Goal: Information Seeking & Learning: Check status

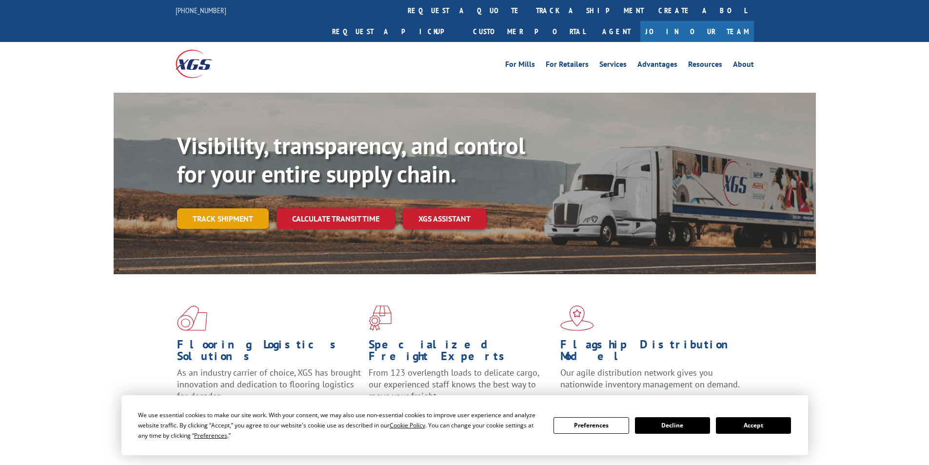
click at [224, 208] on link "Track shipment" at bounding box center [223, 218] width 92 height 20
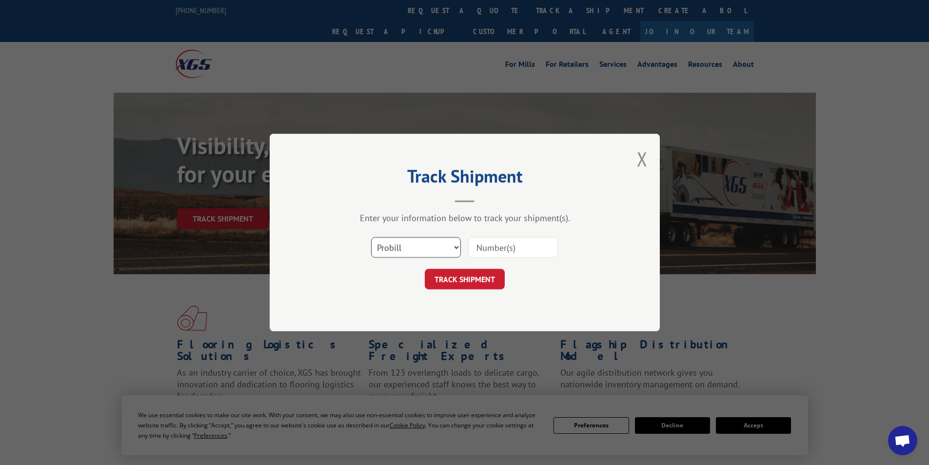
click at [421, 240] on select "Select category... Probill BOL PO" at bounding box center [416, 247] width 90 height 20
select select "bol"
click at [371, 237] on select "Select category... Probill BOL PO" at bounding box center [416, 247] width 90 height 20
click at [489, 252] on input at bounding box center [513, 247] width 90 height 20
type input "416486"
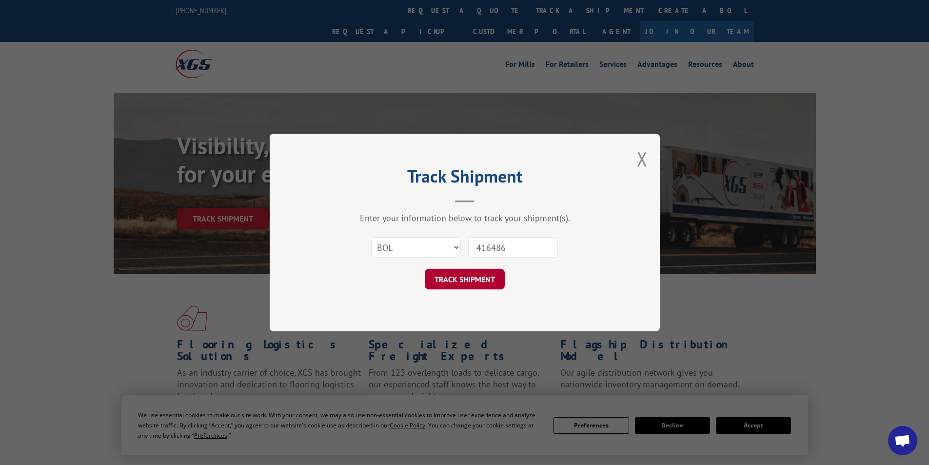
click at [484, 285] on button "TRACK SHIPMENT" at bounding box center [465, 279] width 80 height 20
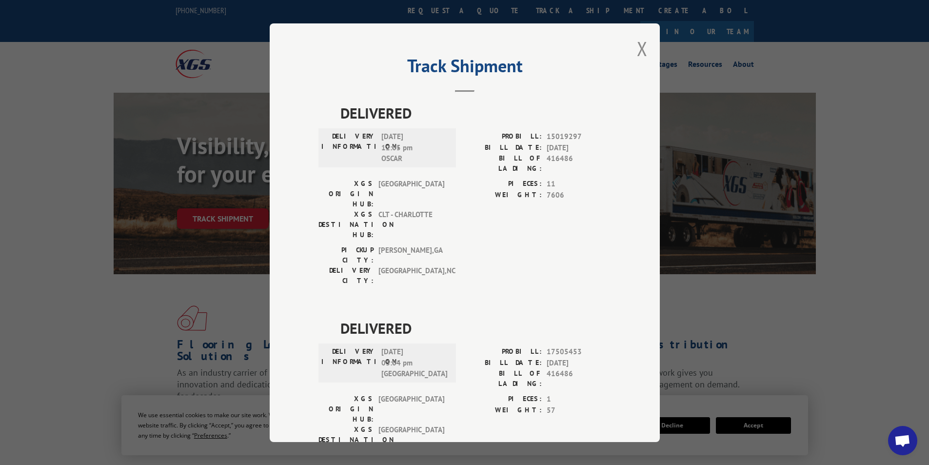
scroll to position [21, 0]
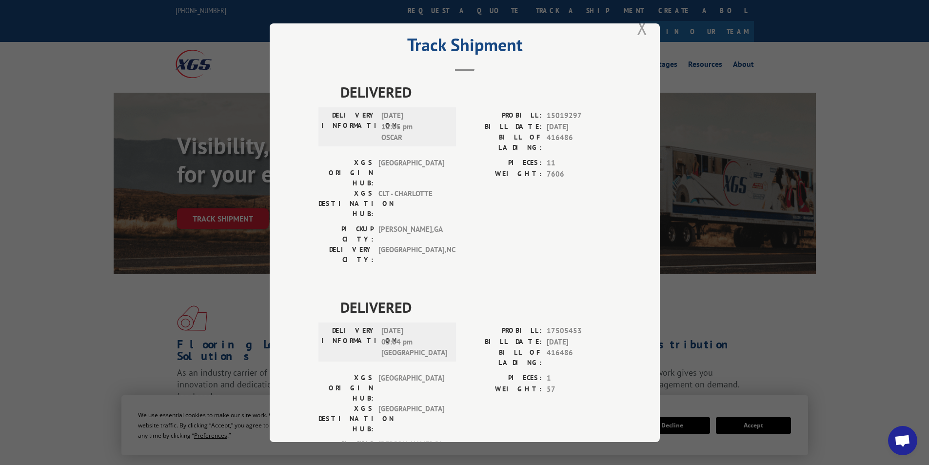
click at [637, 26] on button "Close modal" at bounding box center [642, 28] width 11 height 26
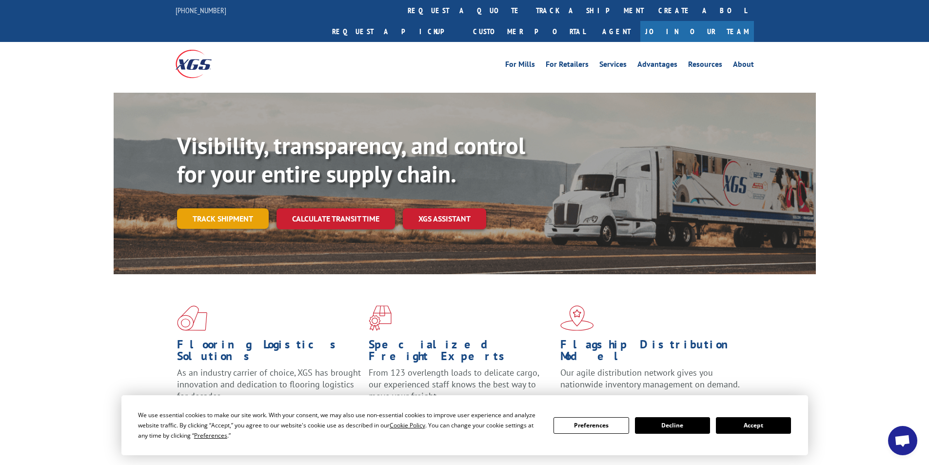
click at [241, 208] on link "Track shipment" at bounding box center [223, 218] width 92 height 20
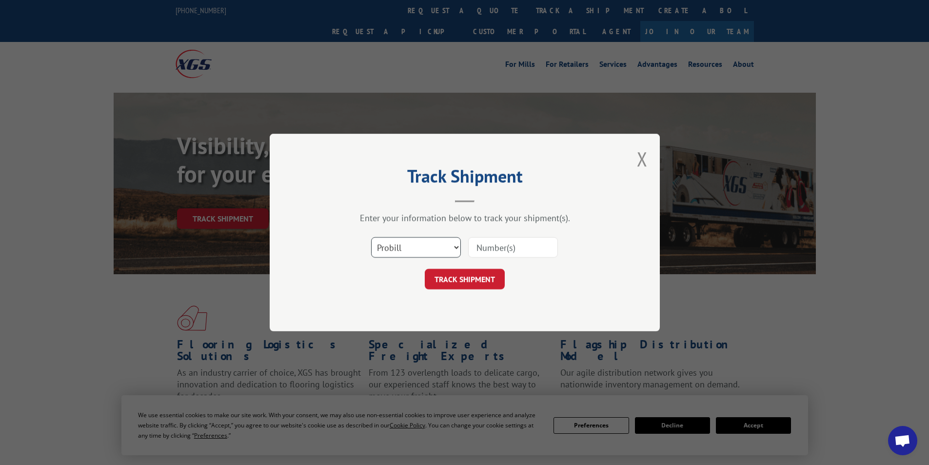
click at [444, 248] on select "Select category... Probill BOL PO" at bounding box center [416, 247] width 90 height 20
select select "bol"
click at [371, 237] on select "Select category... Probill BOL PO" at bounding box center [416, 247] width 90 height 20
click at [484, 252] on input at bounding box center [513, 247] width 90 height 20
click at [519, 251] on input at bounding box center [513, 247] width 90 height 20
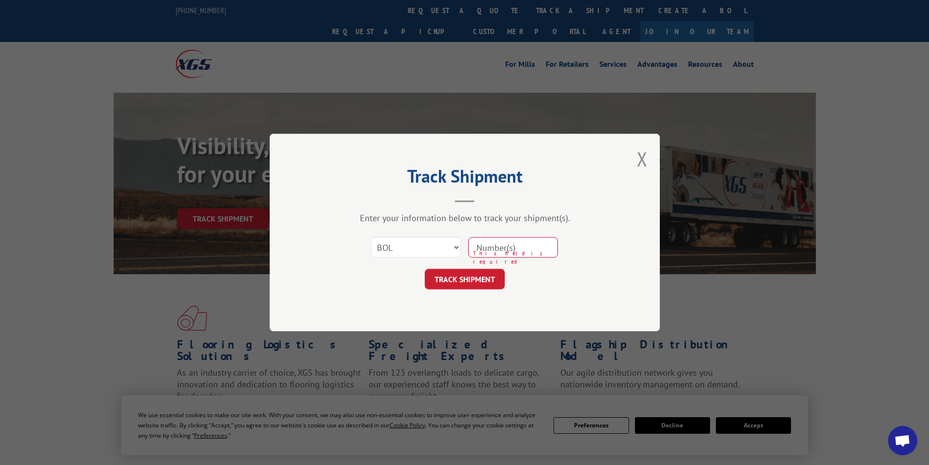
type input "879044"
click at [466, 272] on button "TRACK SHIPMENT" at bounding box center [465, 279] width 80 height 20
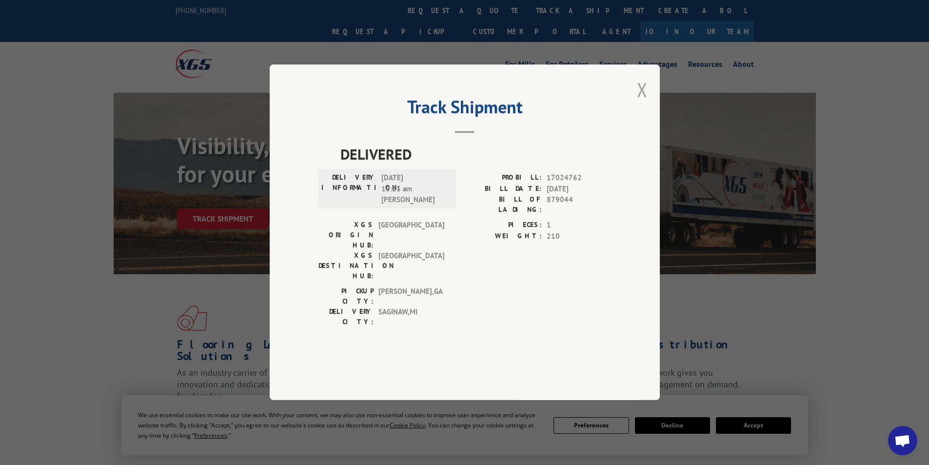
click at [641, 102] on button "Close modal" at bounding box center [642, 90] width 11 height 26
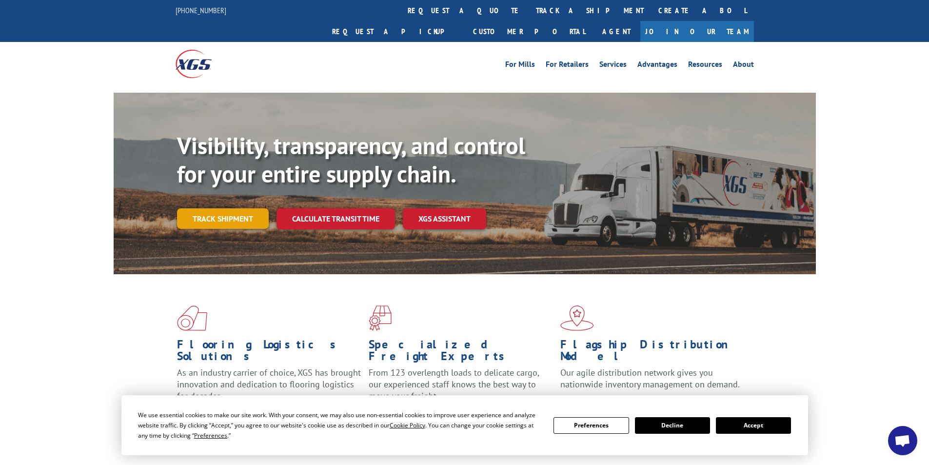
click at [220, 208] on link "Track shipment" at bounding box center [223, 218] width 92 height 20
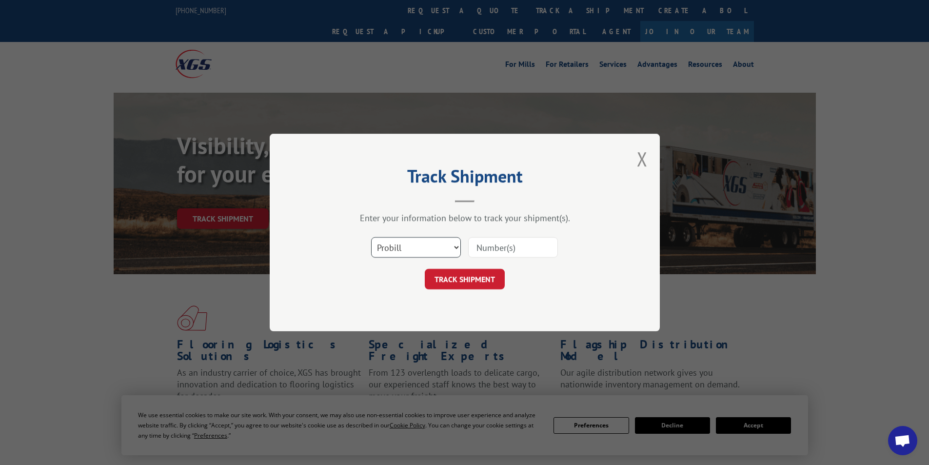
click at [442, 249] on select "Select category... Probill BOL PO" at bounding box center [416, 247] width 90 height 20
select select "bol"
click at [371, 237] on select "Select category... Probill BOL PO" at bounding box center [416, 247] width 90 height 20
click at [489, 251] on input at bounding box center [513, 247] width 90 height 20
type input "427584"
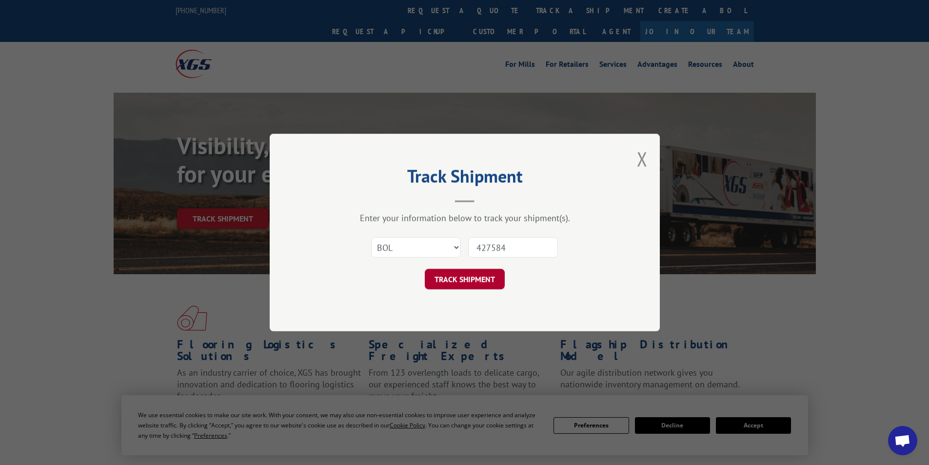
click at [477, 282] on button "TRACK SHIPMENT" at bounding box center [465, 279] width 80 height 20
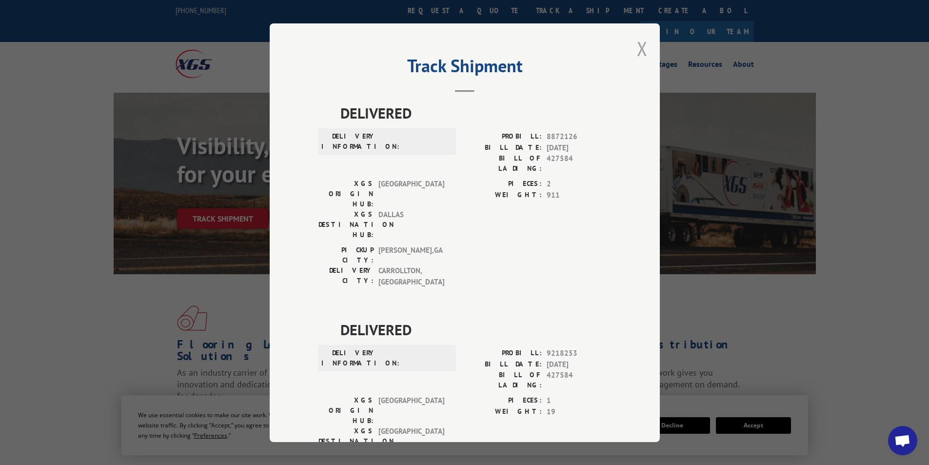
click at [639, 53] on button "Close modal" at bounding box center [642, 49] width 11 height 26
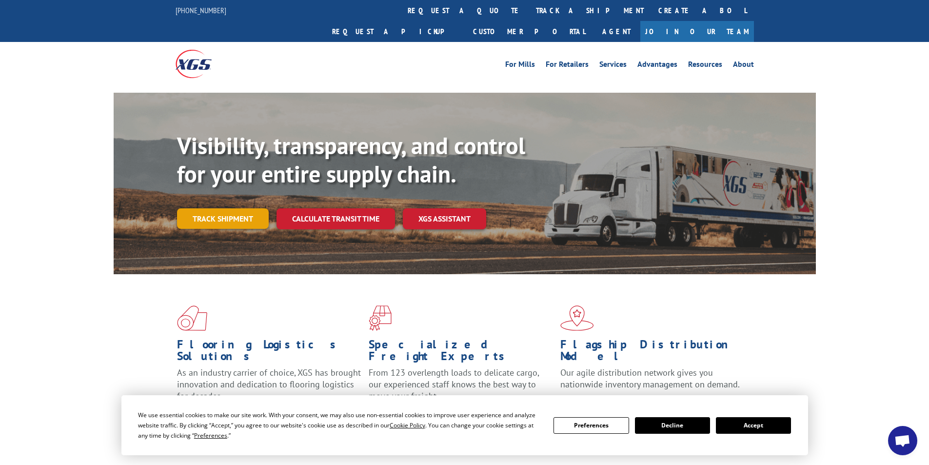
click at [236, 208] on link "Track shipment" at bounding box center [223, 218] width 92 height 20
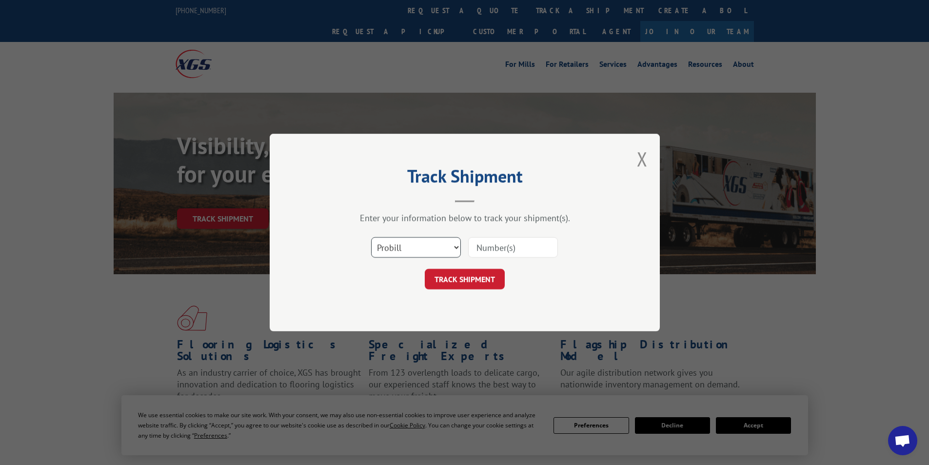
click at [450, 250] on select "Select category... Probill BOL PO" at bounding box center [416, 247] width 90 height 20
select select "bol"
click at [371, 237] on select "Select category... Probill BOL PO" at bounding box center [416, 247] width 90 height 20
click at [512, 248] on input at bounding box center [513, 247] width 90 height 20
type input "445705"
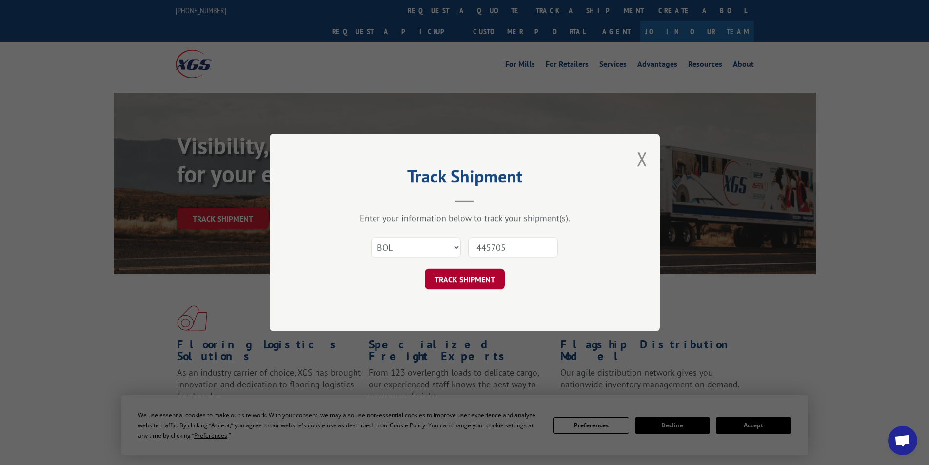
click at [488, 280] on button "TRACK SHIPMENT" at bounding box center [465, 279] width 80 height 20
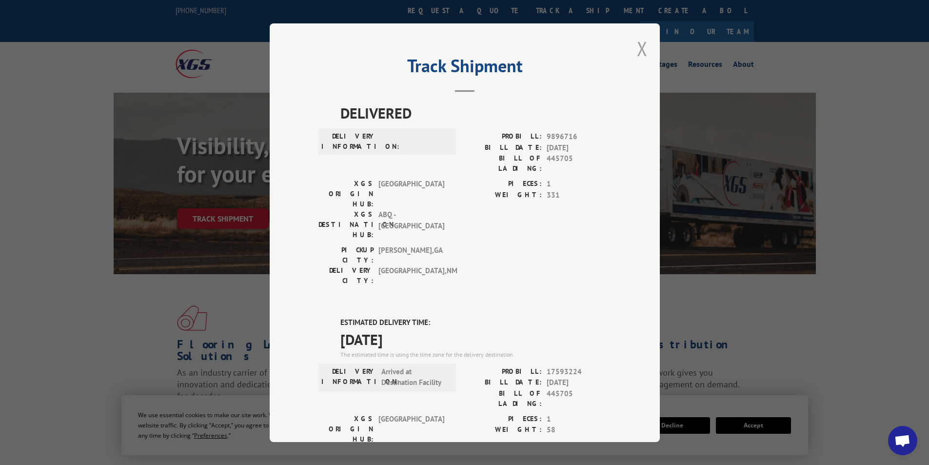
click at [637, 44] on button "Close modal" at bounding box center [642, 49] width 11 height 26
